Goal: Transaction & Acquisition: Obtain resource

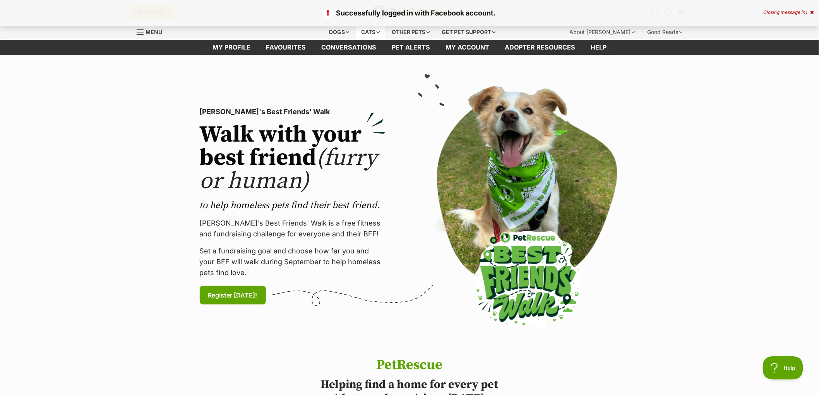
click at [370, 33] on div "Cats" at bounding box center [370, 31] width 29 height 15
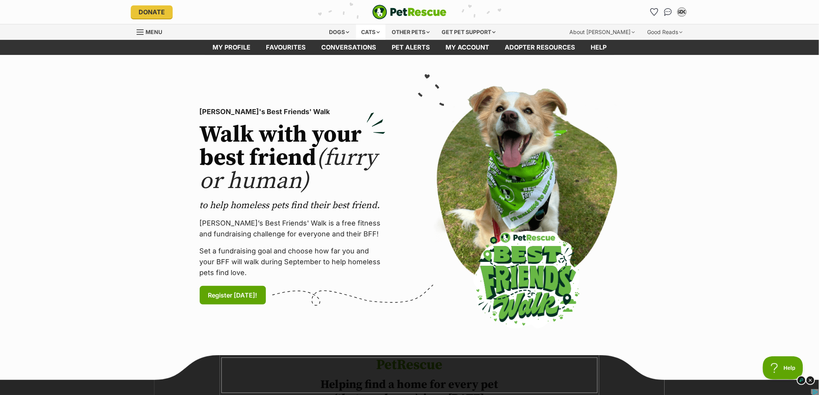
click at [370, 33] on div "Cats" at bounding box center [370, 31] width 29 height 15
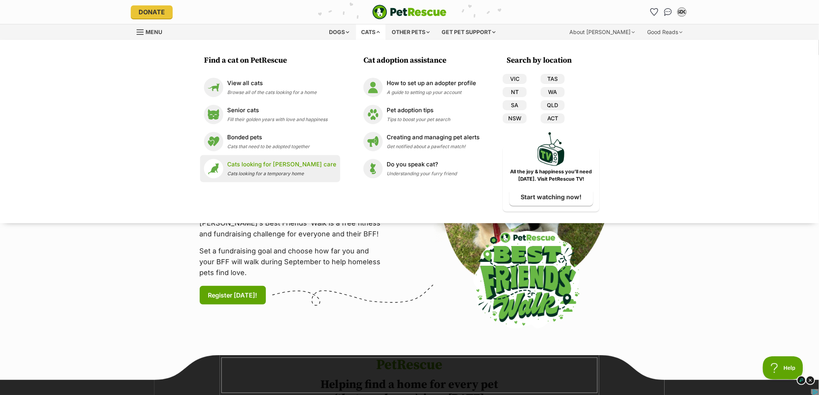
click at [290, 161] on p "Cats looking for [PERSON_NAME] care" at bounding box center [281, 164] width 109 height 9
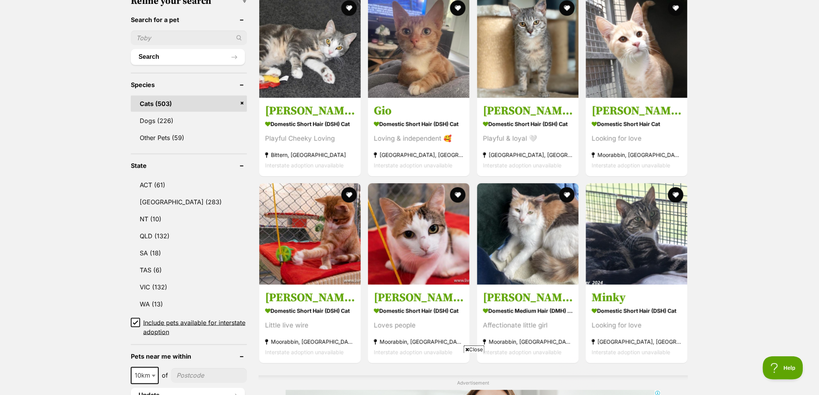
scroll to position [258, 0]
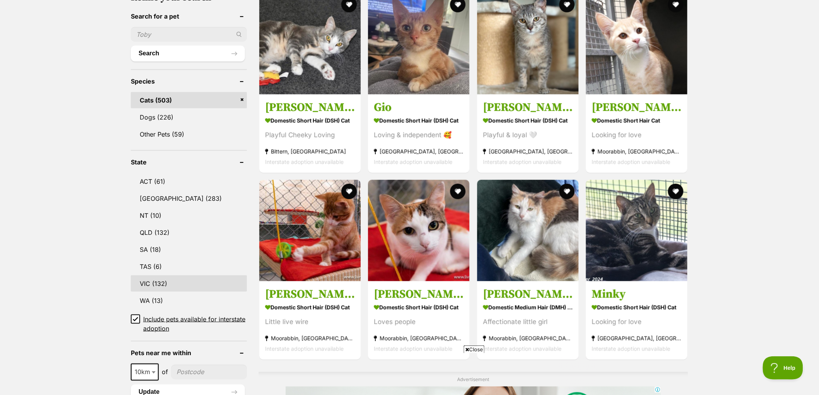
click at [186, 276] on link "VIC (132)" at bounding box center [189, 284] width 116 height 16
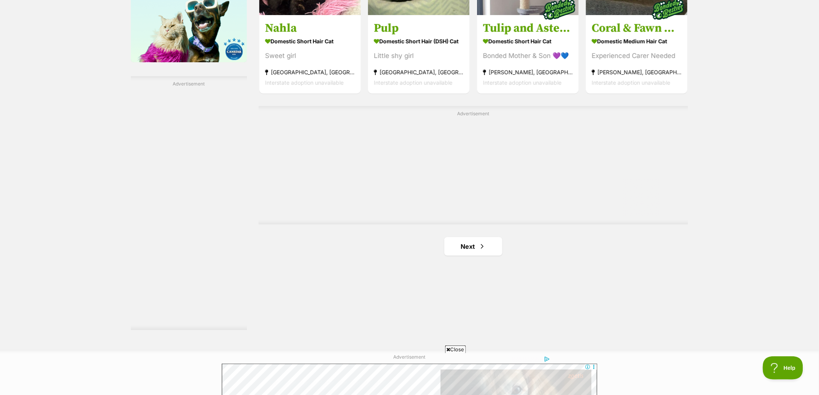
scroll to position [1376, 0]
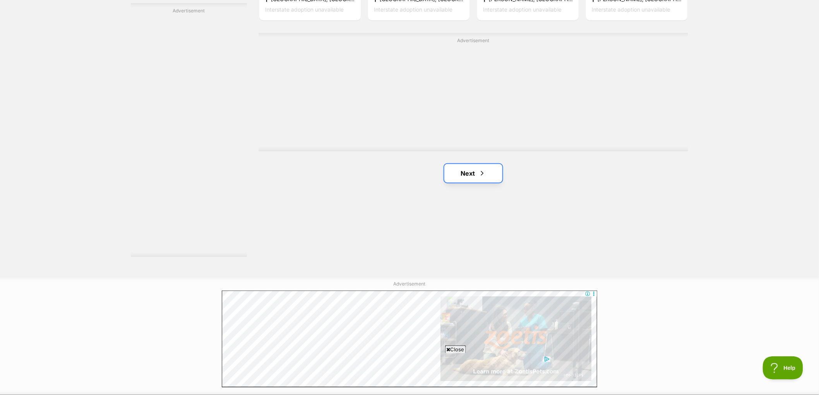
click at [483, 176] on span "Next page" at bounding box center [483, 173] width 8 height 9
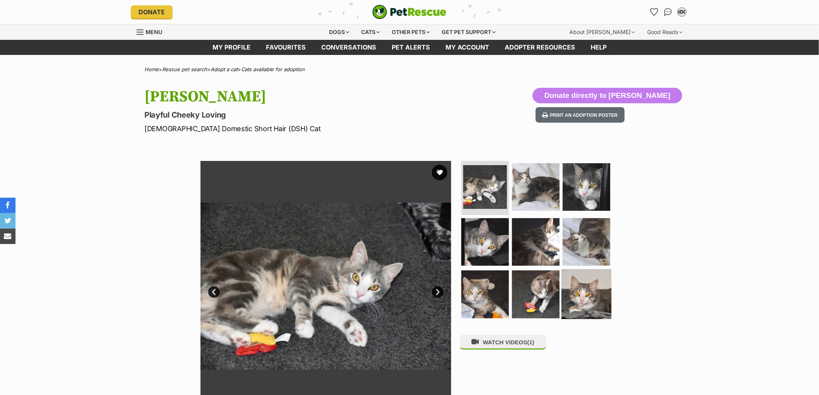
click at [569, 288] on img at bounding box center [587, 294] width 50 height 50
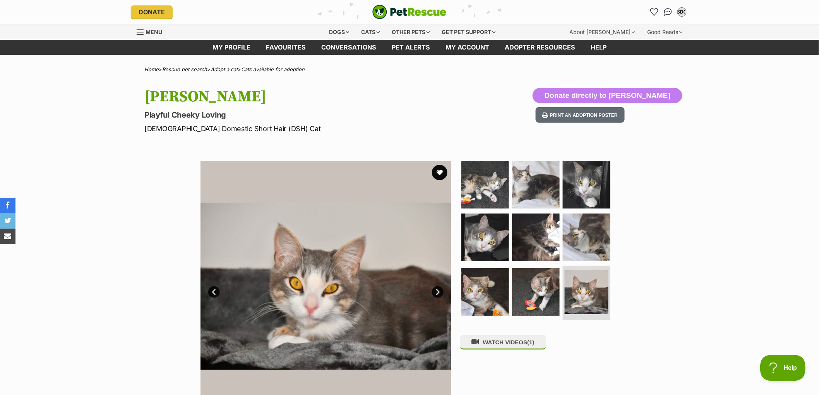
scroll to position [0, 7]
click at [791, 365] on span "Help" at bounding box center [780, 366] width 40 height 5
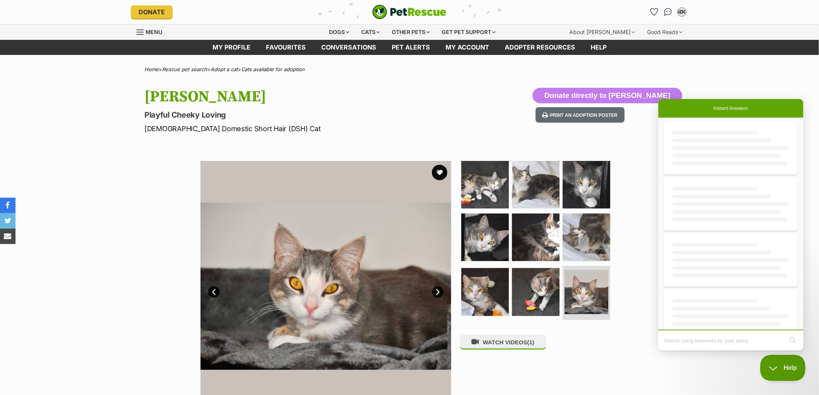
scroll to position [0, 0]
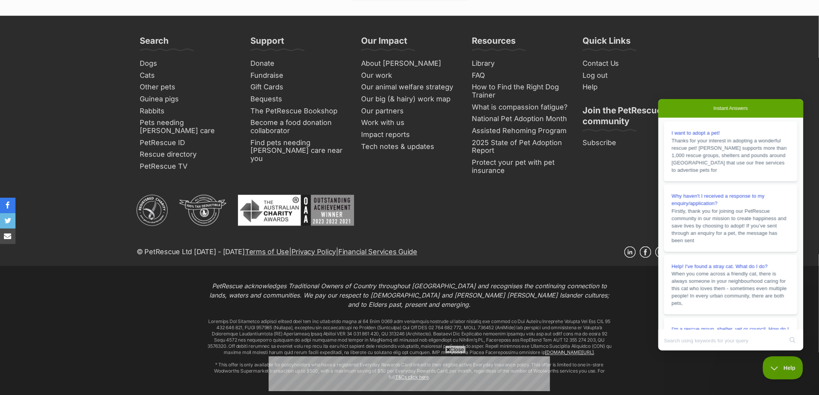
scroll to position [1535, 0]
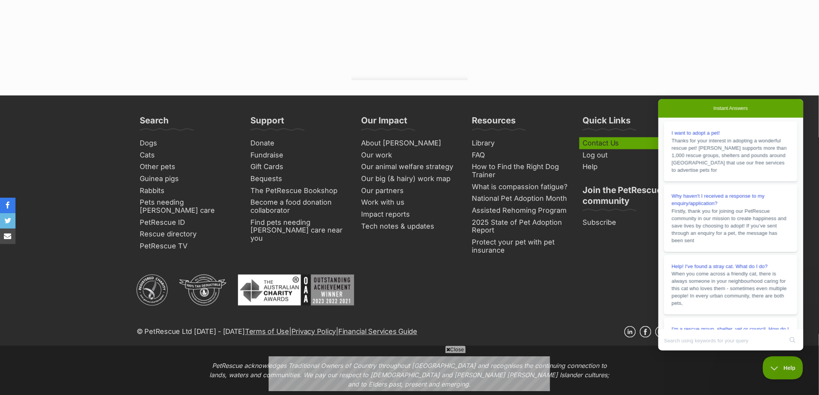
click at [607, 137] on link "Contact Us" at bounding box center [631, 143] width 103 height 12
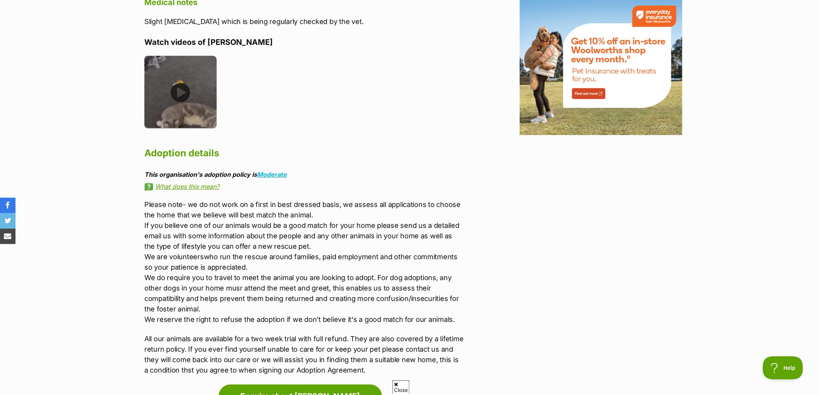
click at [172, 62] on img at bounding box center [180, 92] width 72 height 72
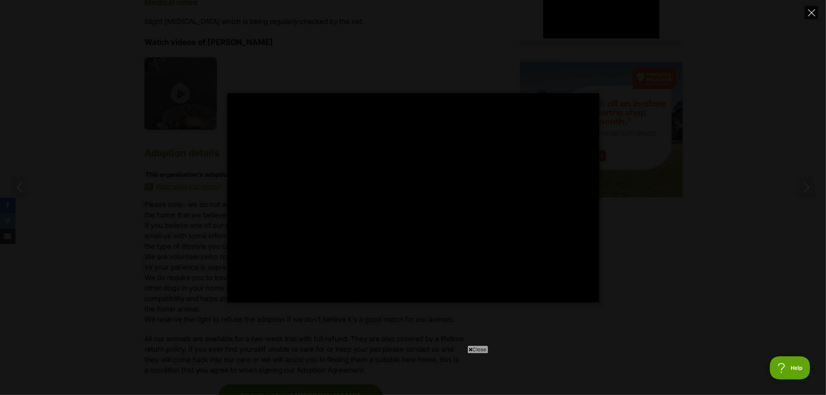
click at [808, 15] on icon "Close" at bounding box center [811, 12] width 7 height 7
type input "40.87"
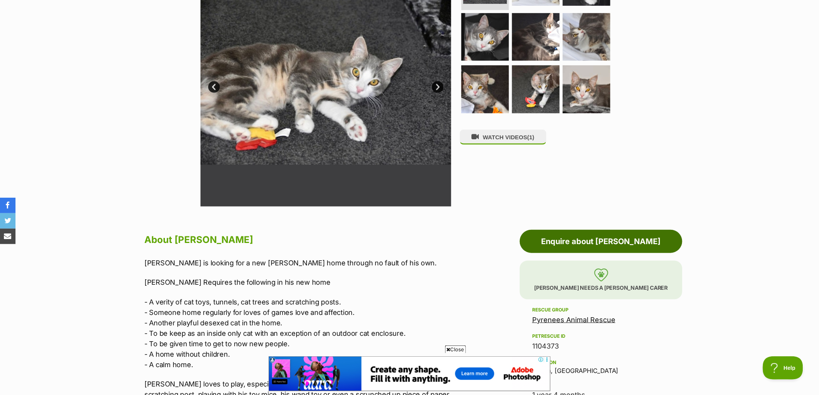
click at [627, 241] on link "Enquire about Arthur" at bounding box center [601, 241] width 163 height 23
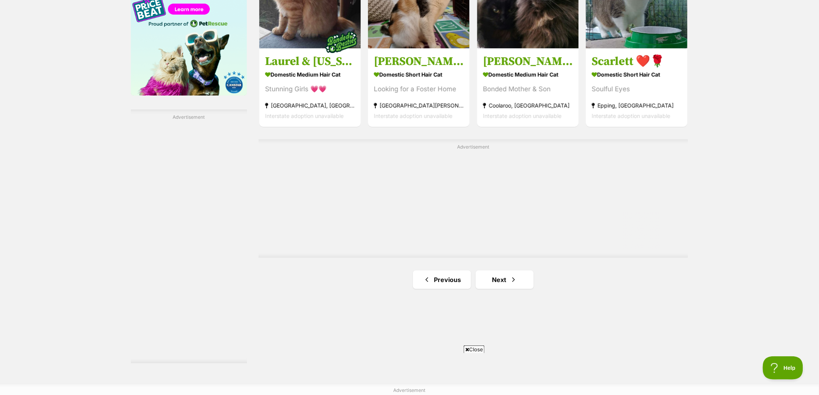
scroll to position [1290, 0]
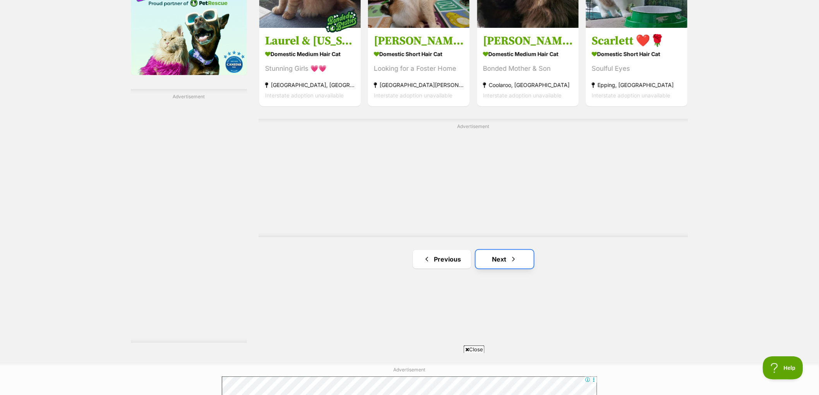
click at [503, 266] on link "Next" at bounding box center [505, 259] width 58 height 19
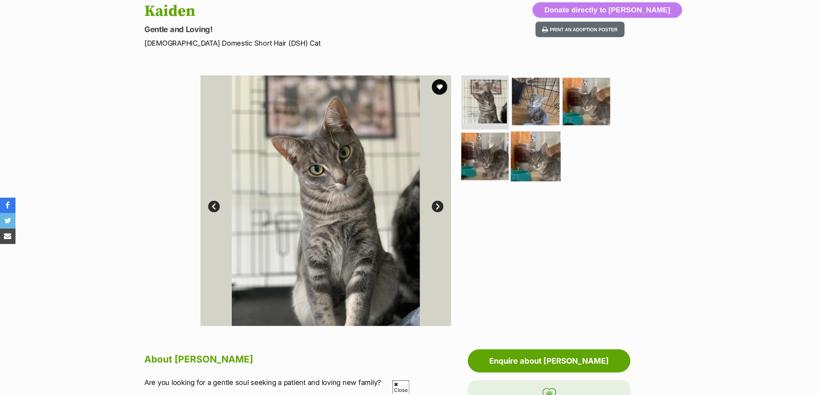
scroll to position [86, 0]
click at [548, 161] on img at bounding box center [536, 156] width 50 height 50
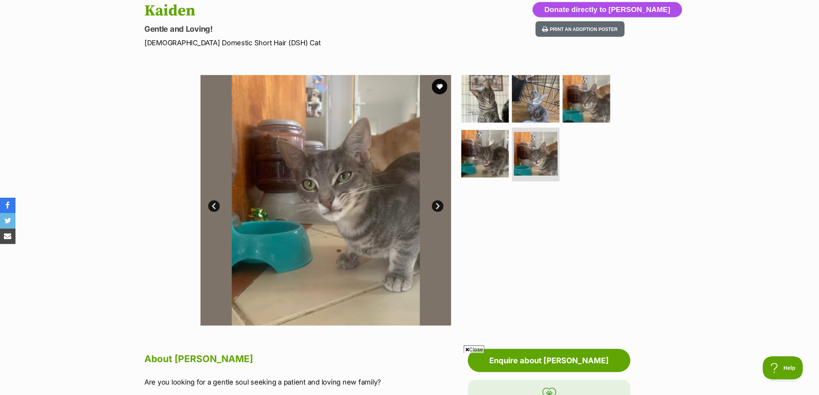
scroll to position [0, 0]
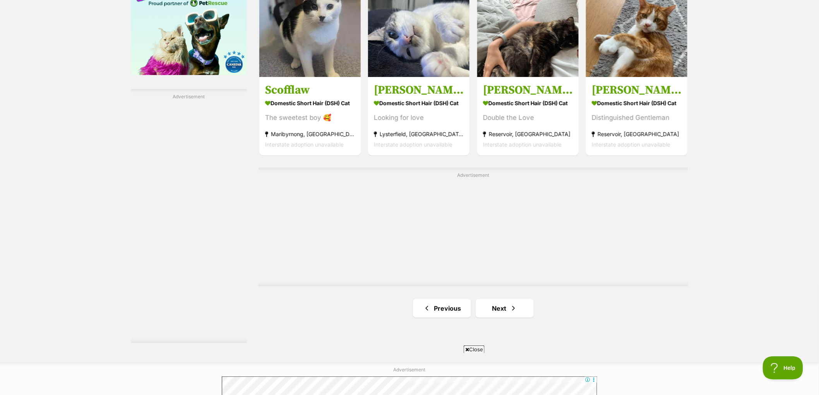
scroll to position [1419, 0]
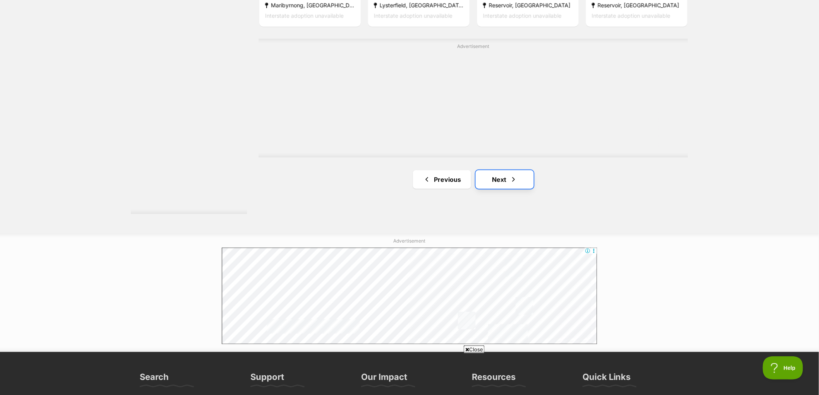
click at [500, 178] on link "Next" at bounding box center [505, 179] width 58 height 19
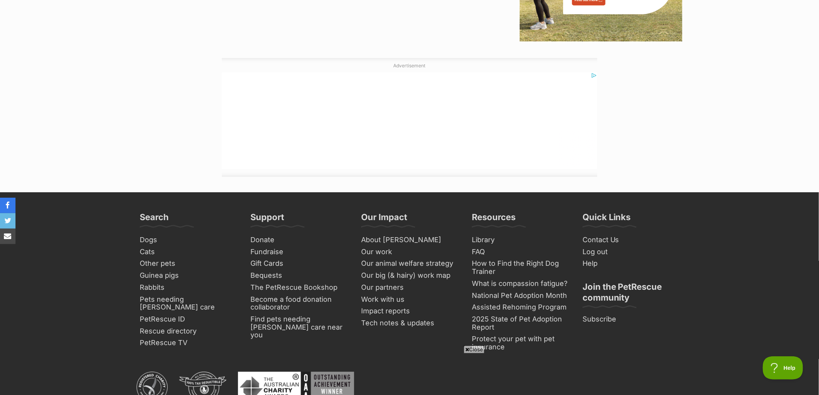
scroll to position [1118, 0]
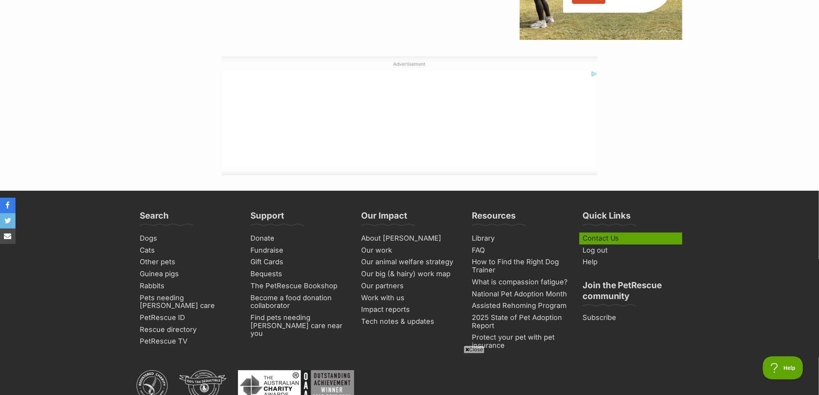
click at [626, 238] on link "Contact Us" at bounding box center [631, 239] width 103 height 12
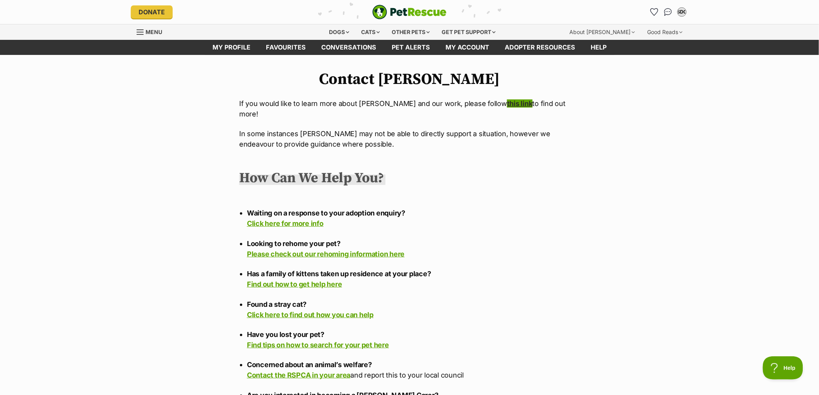
click at [507, 101] on link "this link" at bounding box center [520, 103] width 26 height 8
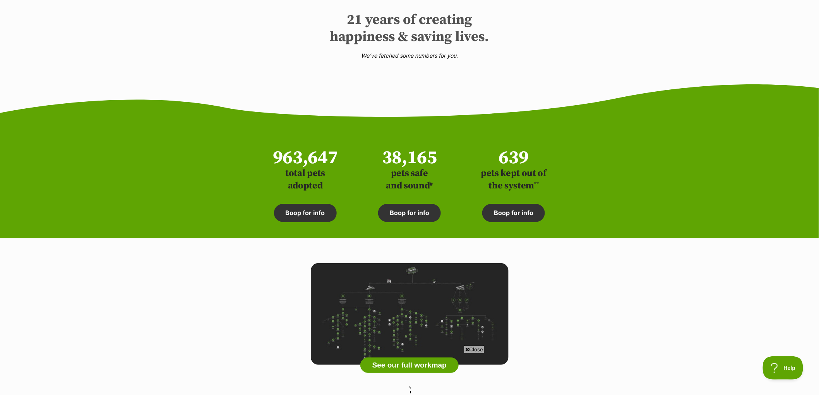
scroll to position [2581, 0]
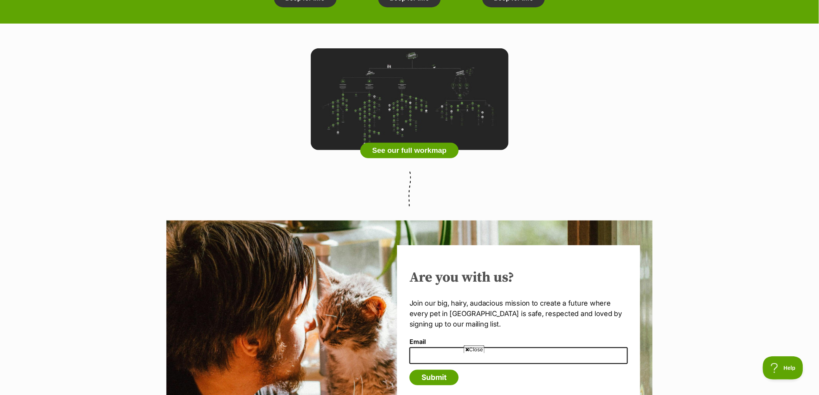
drag, startPoint x: 762, startPoint y: 302, endPoint x: 742, endPoint y: 321, distance: 27.4
click at [742, 321] on section "Are you with us? Join our big, hairy, audacious mission to create a future wher…" at bounding box center [409, 324] width 819 height 206
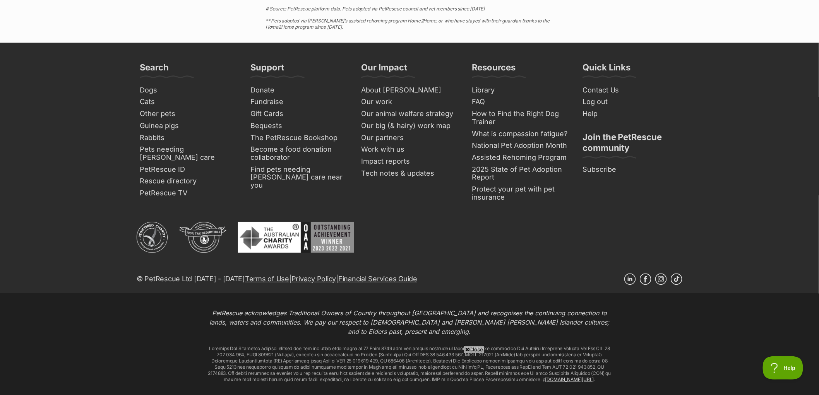
scroll to position [3054, 0]
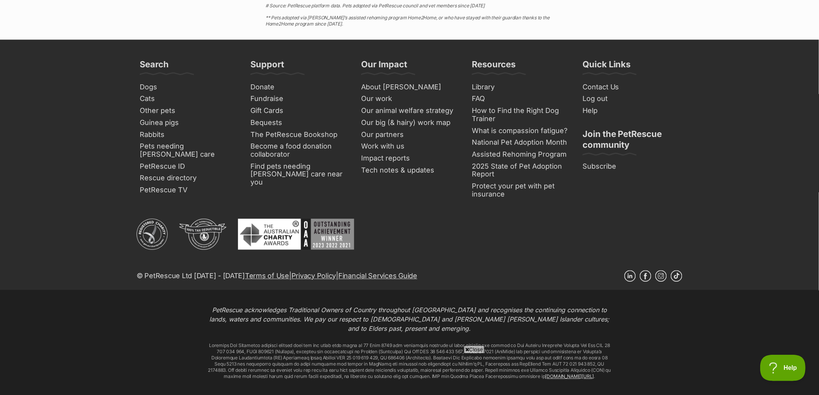
click at [776, 363] on button "Help" at bounding box center [780, 366] width 40 height 23
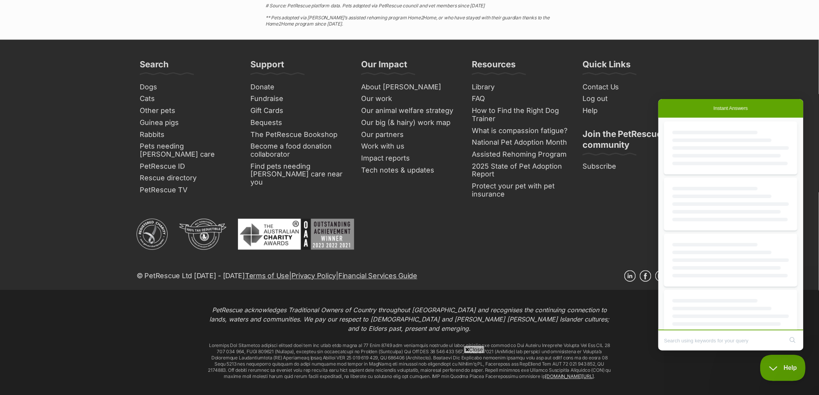
scroll to position [0, 0]
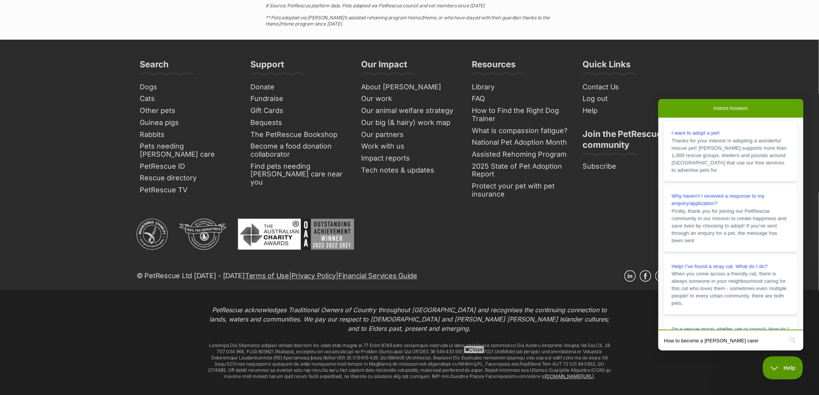
type input "How to become a foster carer?"
click button "search" at bounding box center [792, 340] width 12 height 12
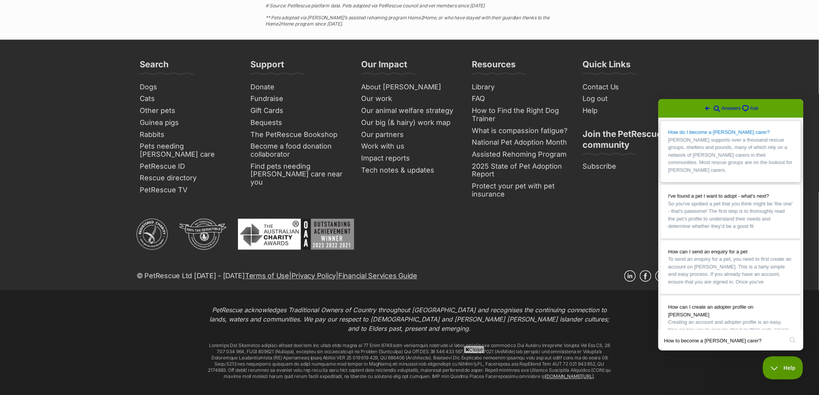
click at [763, 149] on span "PetRescue supports over a thousand rescue groups, shelters and pounds, many of …" at bounding box center [730, 155] width 124 height 36
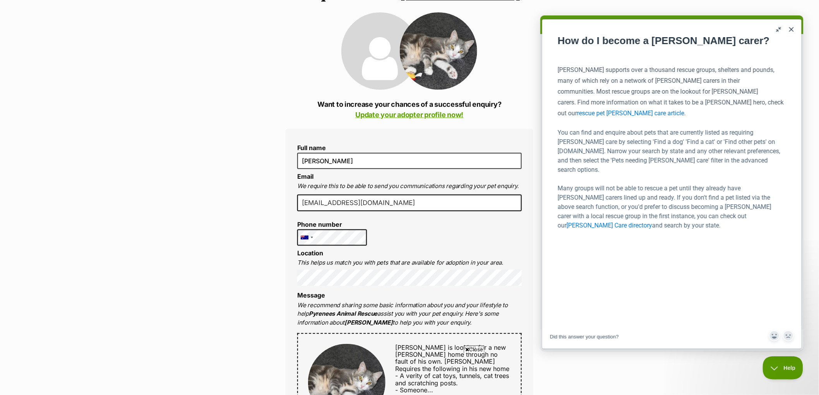
click at [435, 243] on div "Full name Sambo Da Cambo Email We require this to be able to send you communica…" at bounding box center [410, 402] width 248 height 546
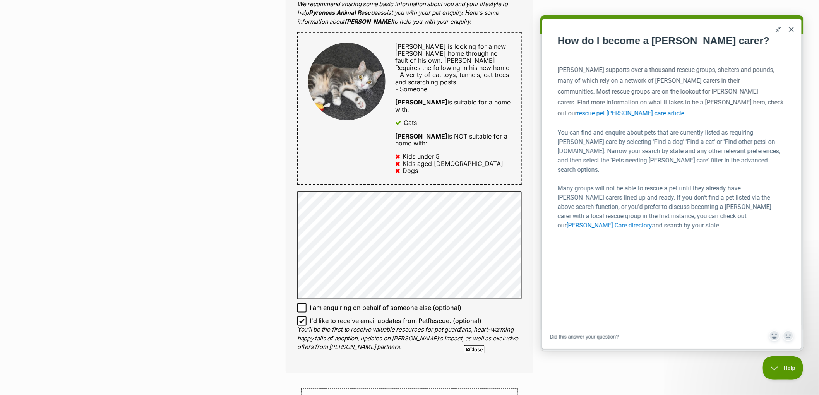
scroll to position [344, 0]
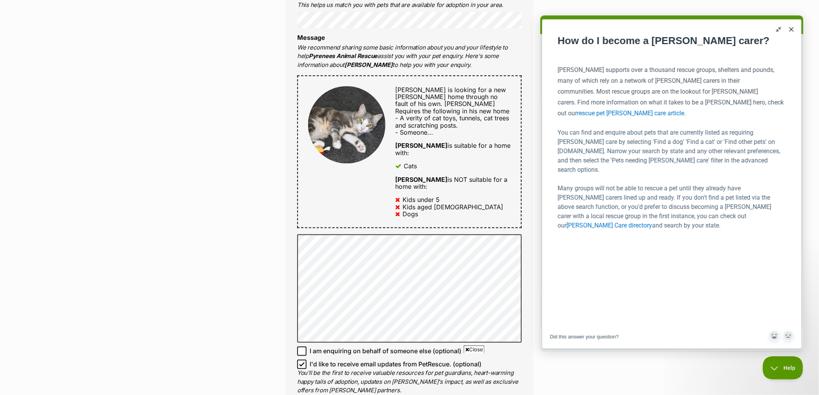
click at [792, 28] on button "Close" at bounding box center [791, 29] width 12 height 12
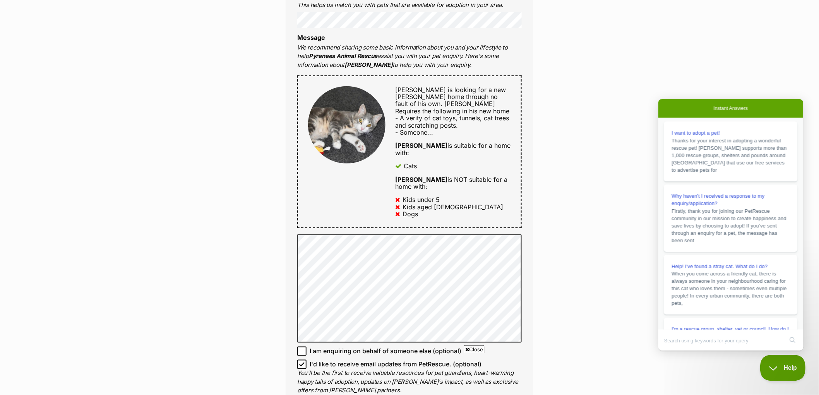
click at [775, 367] on span "Help" at bounding box center [780, 366] width 40 height 5
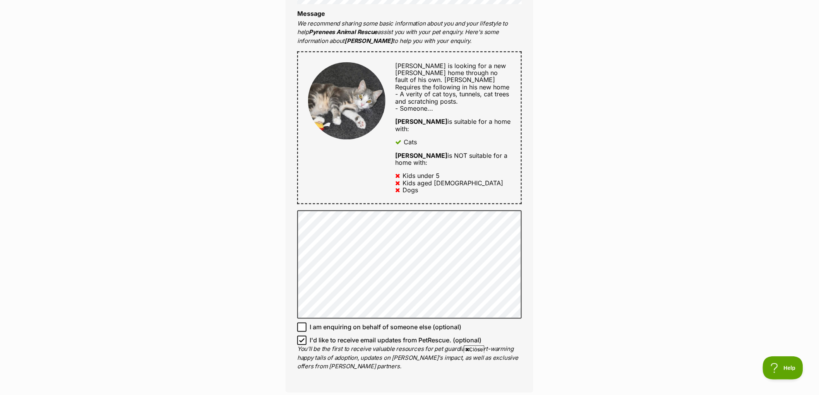
scroll to position [387, 0]
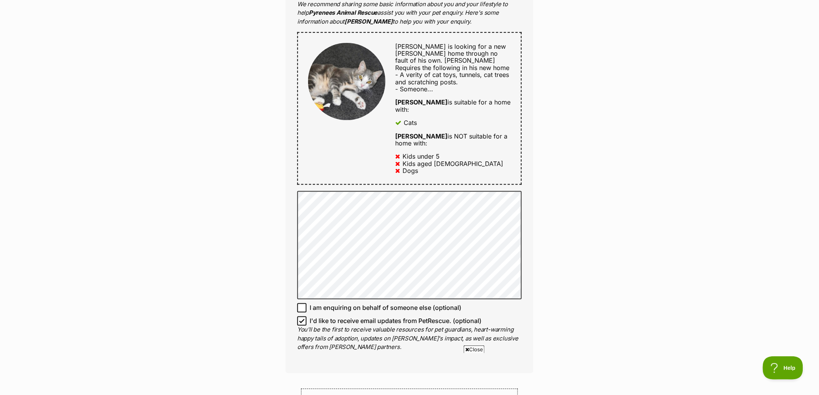
click at [303, 319] on icon at bounding box center [301, 321] width 5 height 5
click at [303, 317] on input "I'd like to receive email updates from PetRescue. (optional)" at bounding box center [301, 321] width 9 height 9
checkbox input "false"
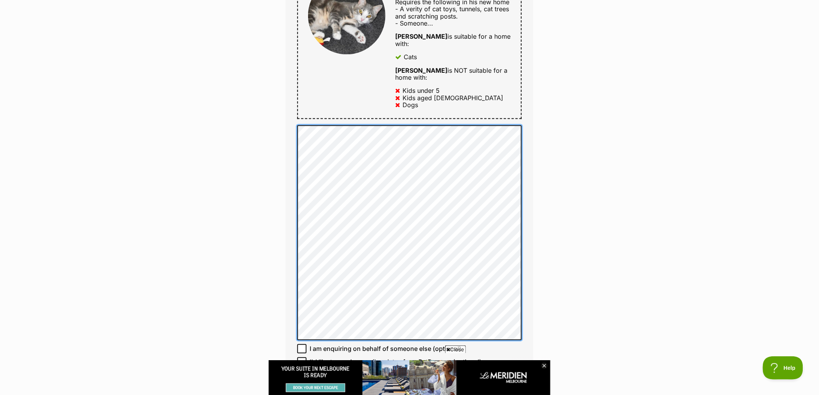
scroll to position [473, 0]
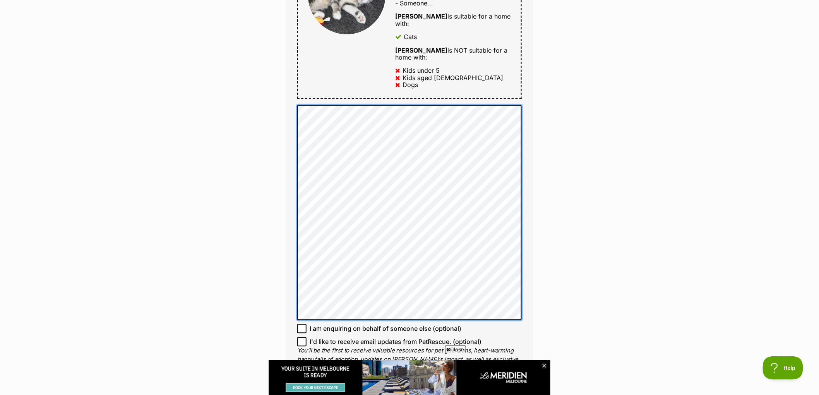
click at [278, 75] on div "Enquire about Arthur Want to increase your chances of a successful enquiry? Upd…" at bounding box center [409, 171] width 271 height 1149
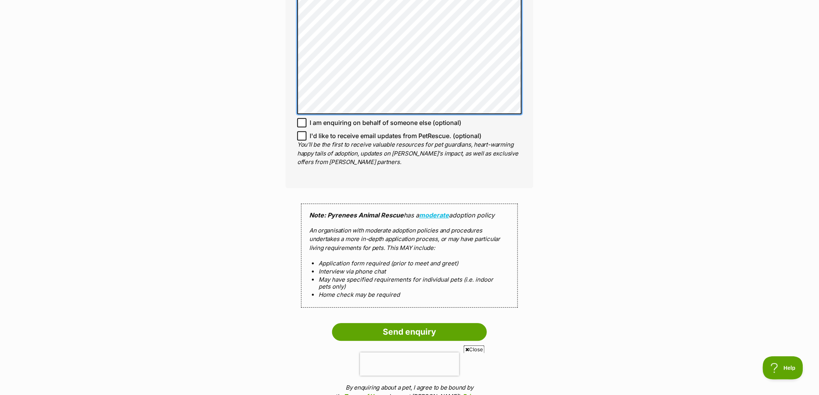
scroll to position [774, 0]
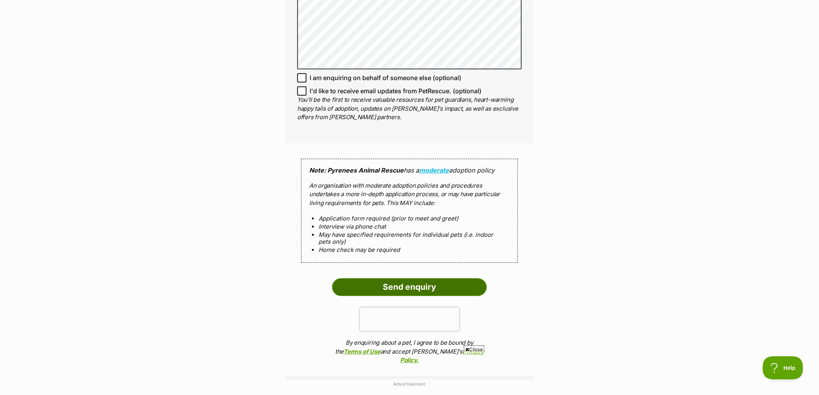
click at [453, 278] on input "Send enquiry" at bounding box center [409, 287] width 155 height 18
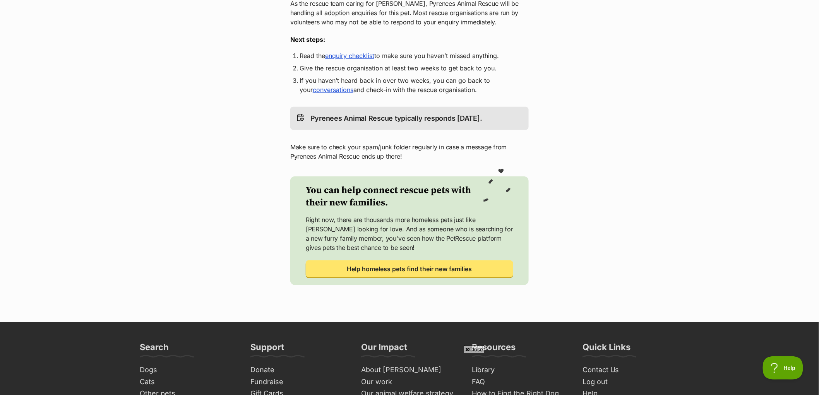
scroll to position [172, 0]
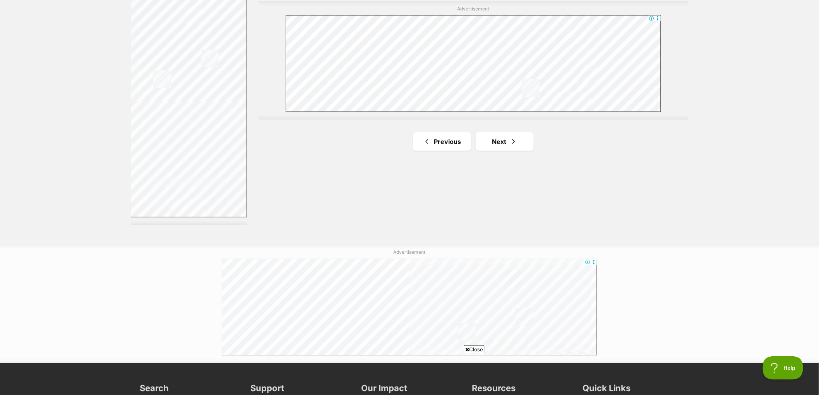
scroll to position [1462, 0]
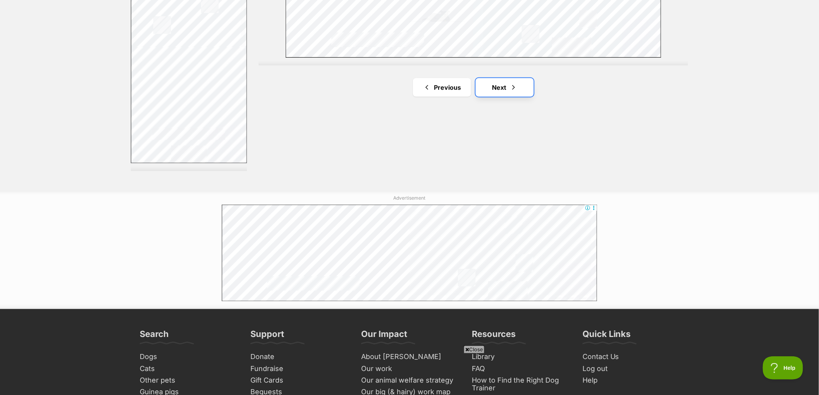
click at [510, 84] on span "Next page" at bounding box center [514, 87] width 8 height 9
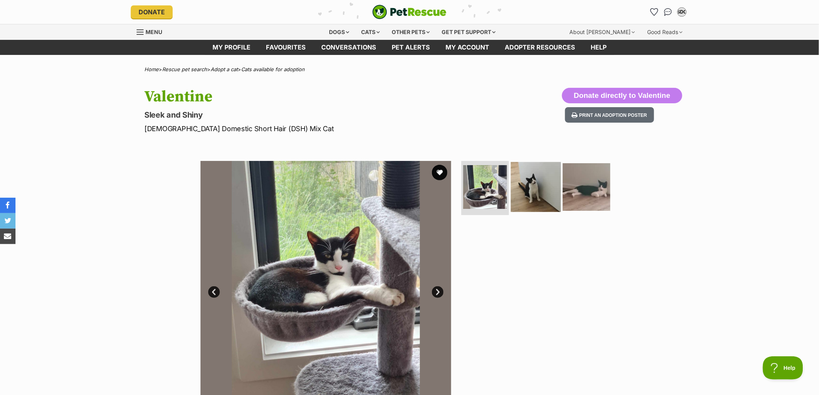
click at [546, 203] on img at bounding box center [536, 187] width 50 height 50
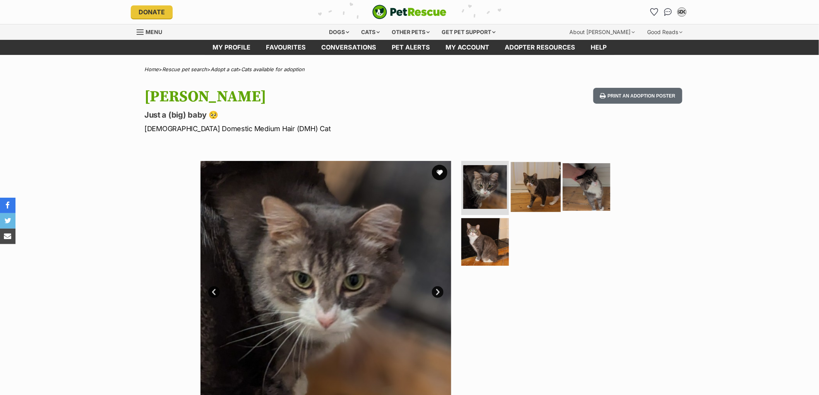
click at [545, 180] on img at bounding box center [536, 187] width 50 height 50
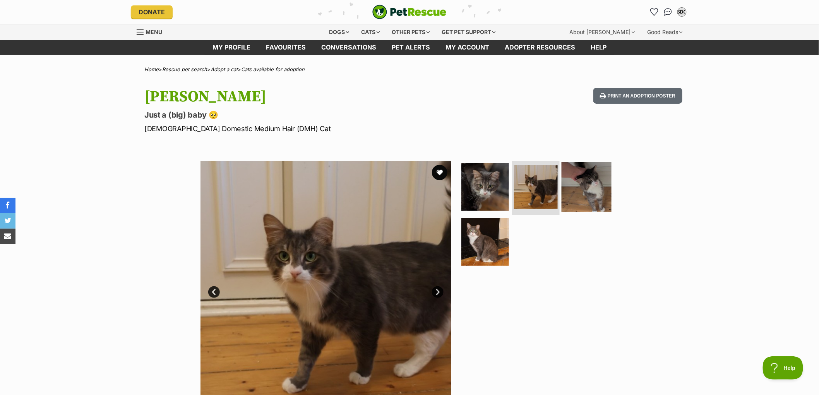
click at [599, 183] on img at bounding box center [587, 187] width 50 height 50
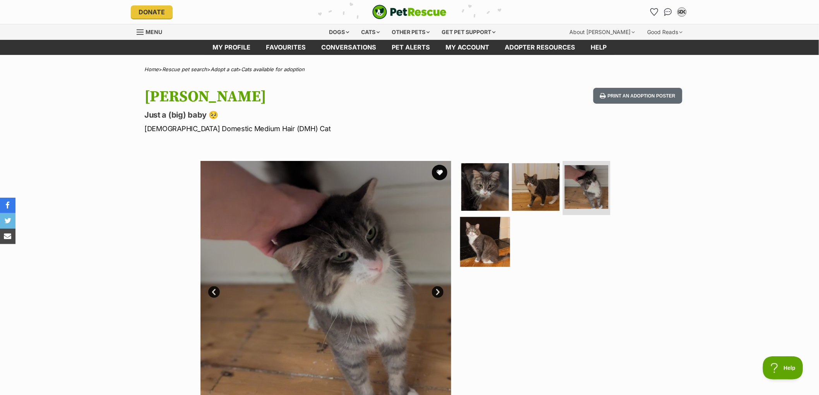
click at [499, 249] on img at bounding box center [485, 242] width 50 height 50
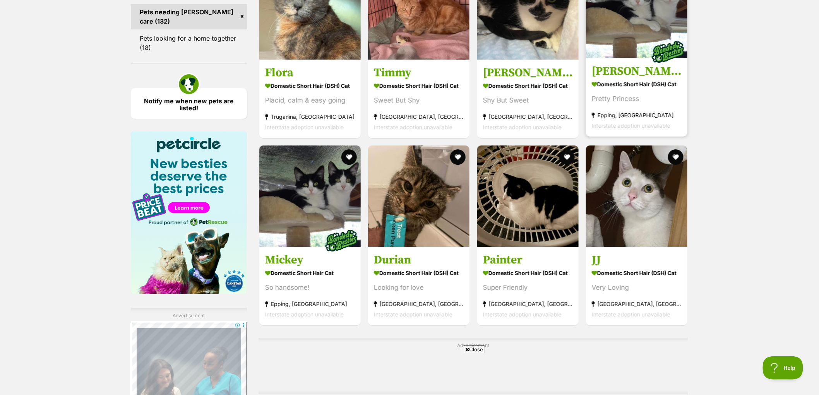
scroll to position [1161, 0]
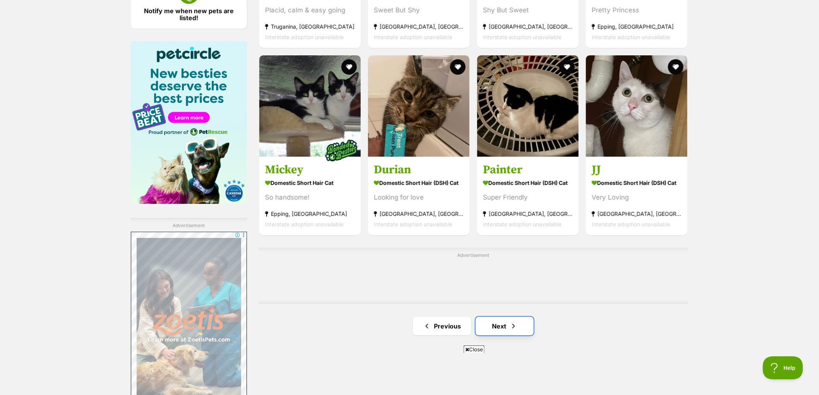
click at [501, 322] on link "Next" at bounding box center [505, 326] width 58 height 19
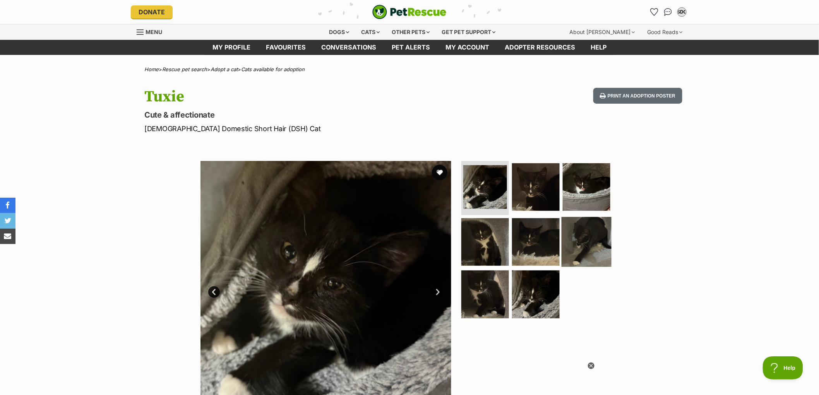
click at [574, 235] on img at bounding box center [587, 242] width 50 height 50
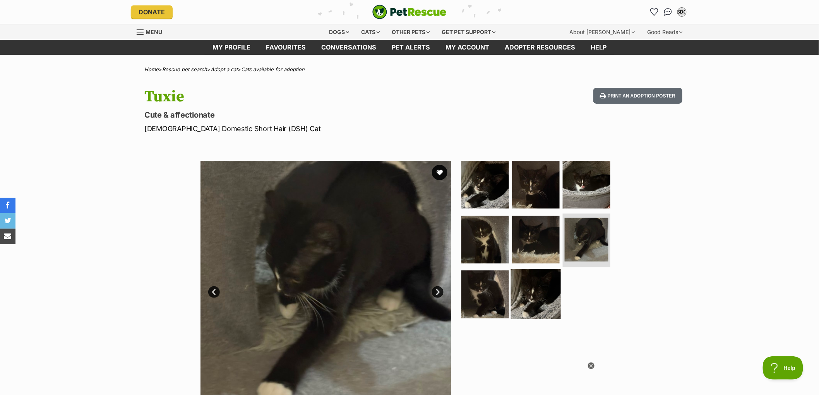
click at [537, 284] on img at bounding box center [536, 294] width 50 height 50
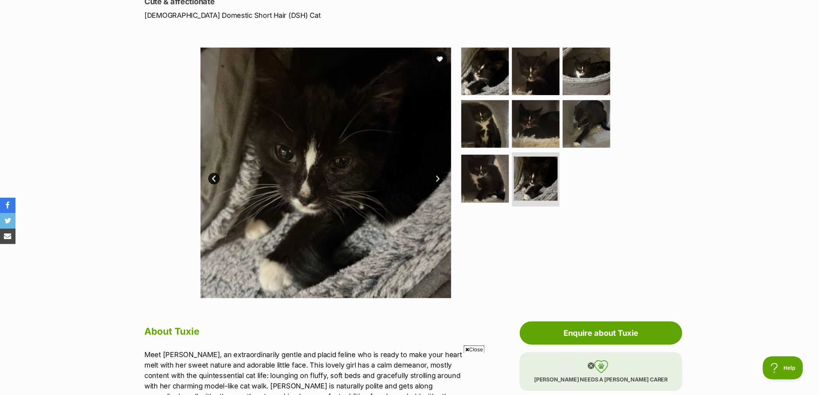
scroll to position [129, 0]
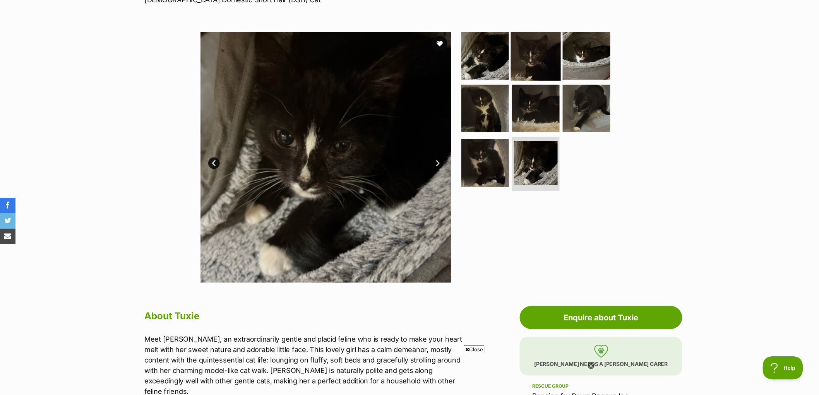
click at [529, 56] on img at bounding box center [536, 56] width 50 height 50
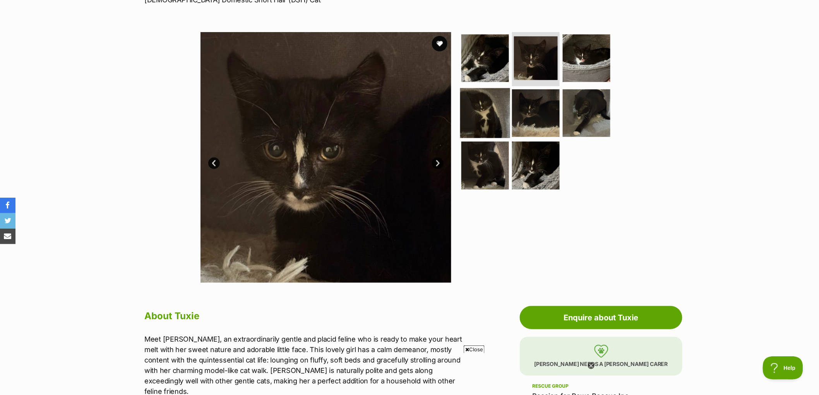
click at [499, 122] on img at bounding box center [485, 113] width 50 height 50
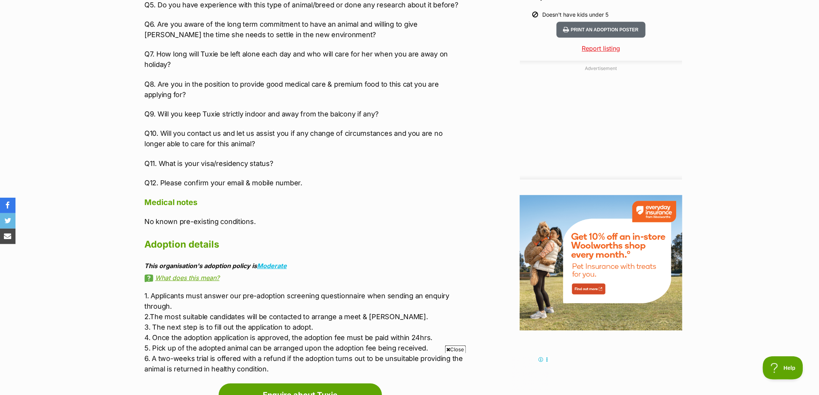
scroll to position [903, 0]
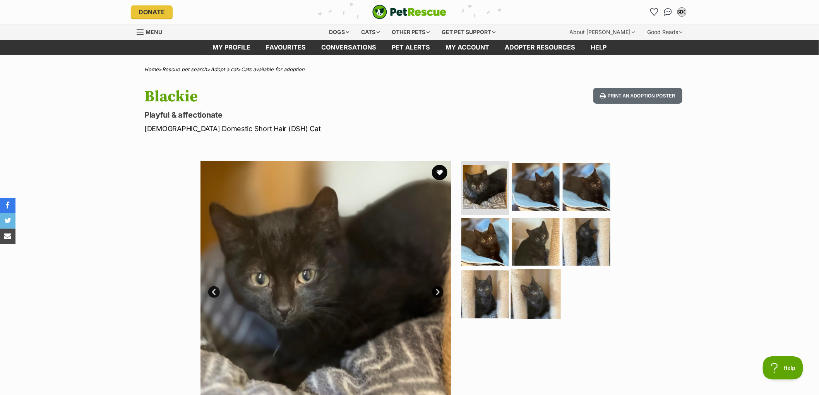
click at [537, 296] on img at bounding box center [536, 294] width 50 height 50
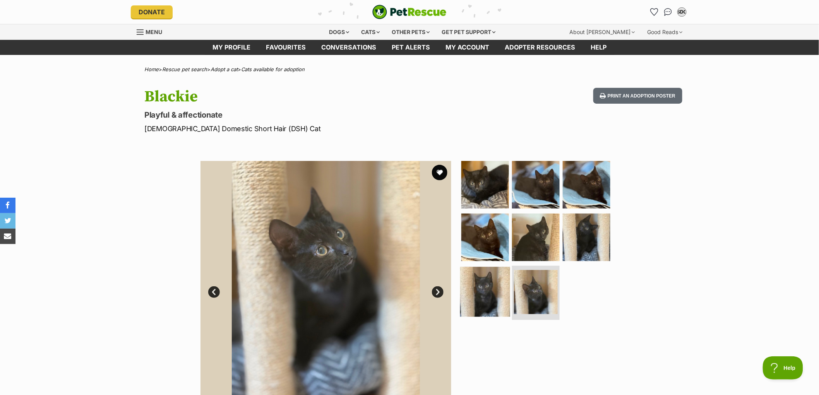
click at [485, 296] on img at bounding box center [485, 292] width 50 height 50
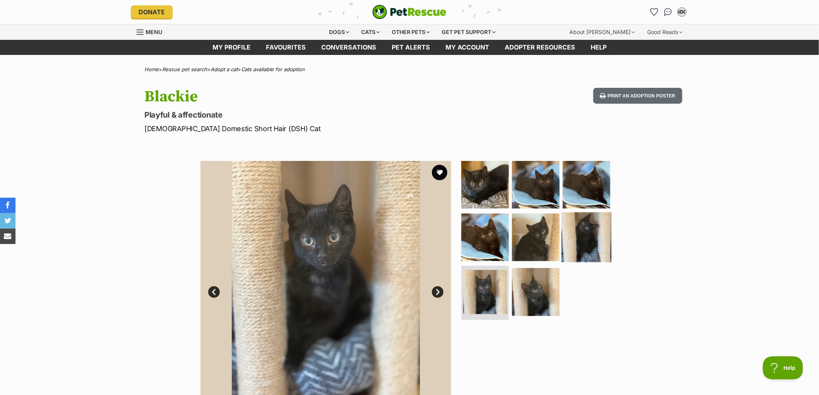
click at [581, 237] on img at bounding box center [587, 237] width 50 height 50
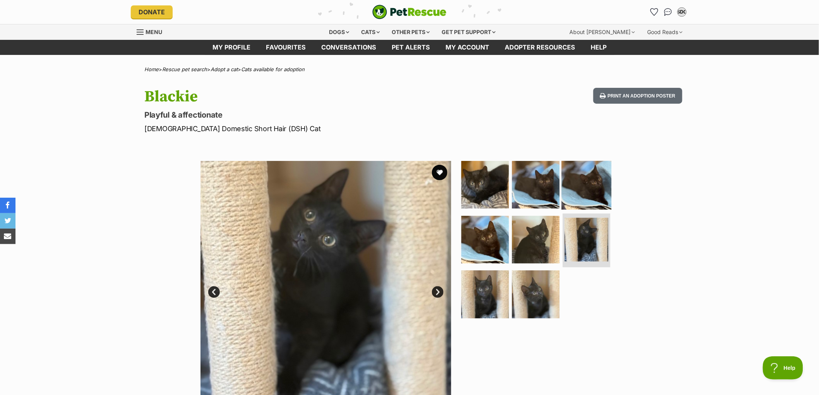
click at [595, 175] on img at bounding box center [587, 185] width 50 height 50
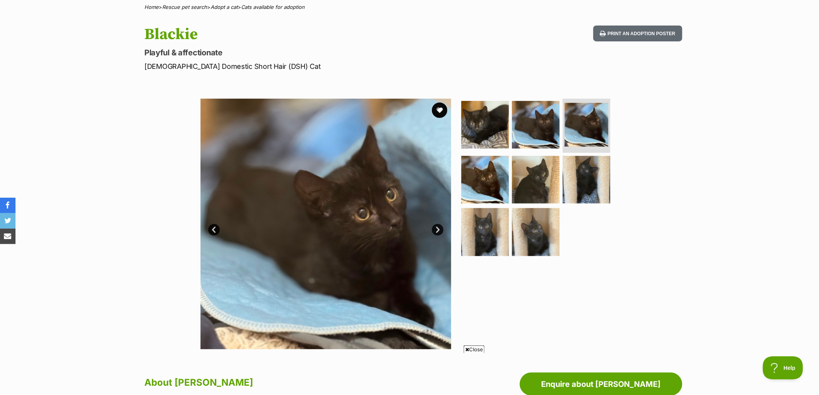
scroll to position [43, 0]
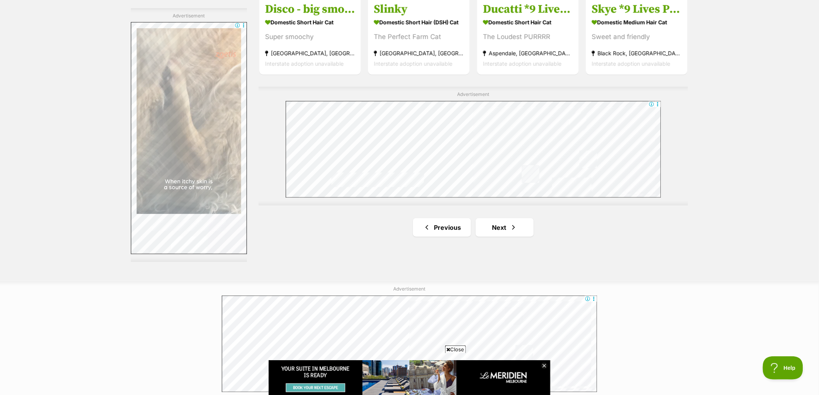
scroll to position [1376, 0]
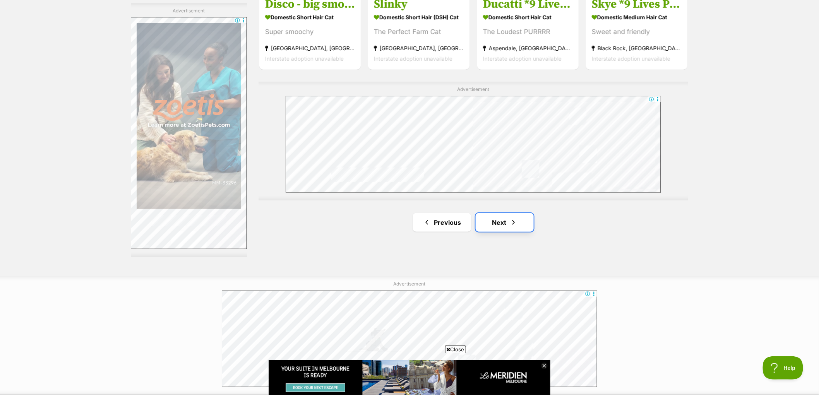
click at [508, 227] on link "Next" at bounding box center [505, 222] width 58 height 19
